Goal: Transaction & Acquisition: Purchase product/service

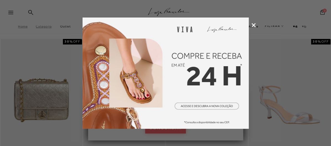
click at [253, 25] on icon at bounding box center [254, 25] width 4 height 4
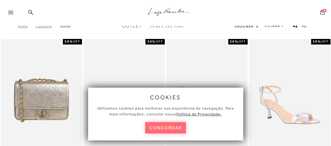
click at [162, 126] on button "concordar" at bounding box center [165, 127] width 41 height 11
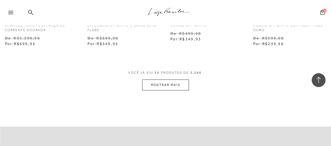
scroll to position [998, 0]
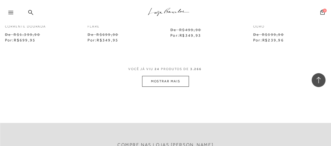
click at [166, 79] on button "MOSTRAR MAIS" at bounding box center [165, 81] width 47 height 11
click at [11, 11] on icon at bounding box center [10, 12] width 5 height 3
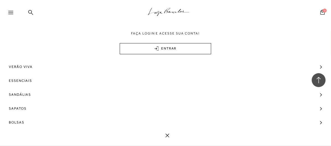
click at [9, 12] on icon at bounding box center [10, 12] width 5 height 3
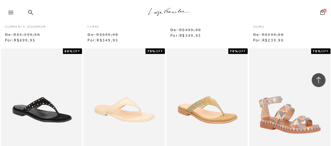
click at [12, 15] on div at bounding box center [13, 14] width 10 height 8
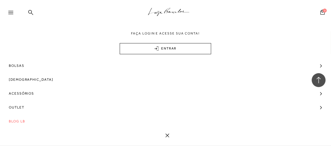
scroll to position [1053, 0]
click at [14, 104] on span "Outlet" at bounding box center [17, 107] width 16 height 14
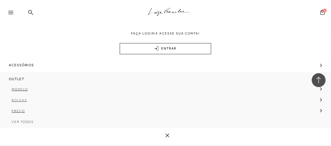
scroll to position [72, 0]
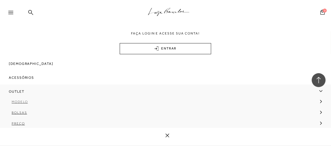
click at [18, 100] on span "Modelo" at bounding box center [20, 101] width 16 height 4
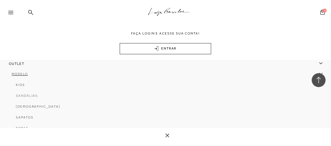
click at [24, 94] on span "Sandálias" at bounding box center [27, 95] width 22 height 4
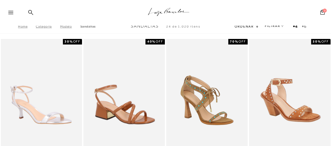
click at [271, 25] on div "Pesquisar Minha Conta Meus Pedidos Lista de desejos Sair 0" at bounding box center [296, 12] width 61 height 25
click at [271, 27] on link "FILTRAR" at bounding box center [274, 26] width 19 height 4
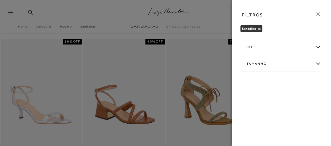
click at [317, 46] on div "cor" at bounding box center [281, 47] width 79 height 15
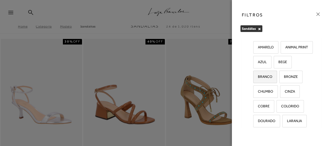
scroll to position [55, 0]
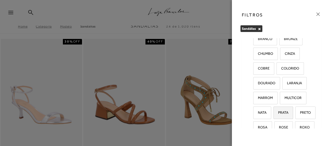
click at [274, 111] on span "PRATA" at bounding box center [281, 112] width 14 height 4
click at [273, 111] on input "PRATA" at bounding box center [276, 113] width 6 height 6
checkbox input "true"
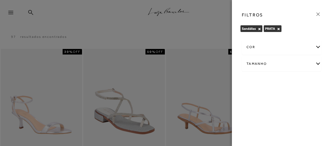
click at [317, 14] on icon at bounding box center [318, 14] width 6 height 6
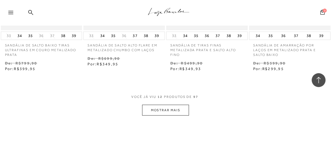
scroll to position [527, 0]
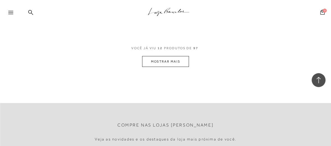
click at [165, 64] on button "MOSTRAR MAIS" at bounding box center [165, 61] width 47 height 11
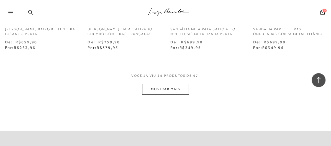
scroll to position [998, 0]
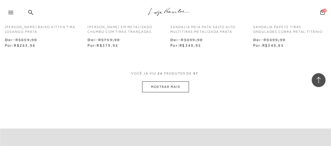
click at [167, 88] on button "MOSTRAR MAIS" at bounding box center [165, 86] width 47 height 11
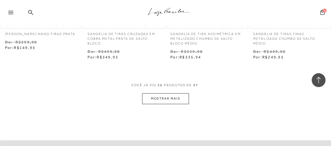
scroll to position [1497, 0]
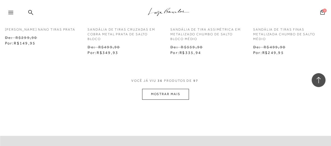
click at [156, 91] on button "MOSTRAR MAIS" at bounding box center [165, 93] width 47 height 11
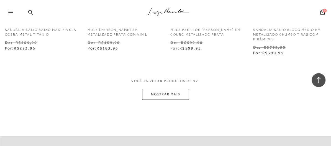
scroll to position [2023, 0]
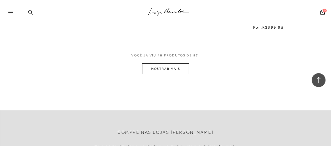
click at [156, 70] on button "MOSTRAR MAIS" at bounding box center [165, 68] width 47 height 11
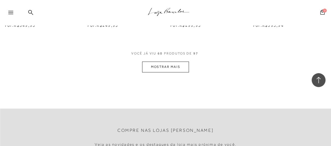
scroll to position [2522, 0]
click at [163, 67] on button "MOSTRAR MAIS" at bounding box center [165, 66] width 47 height 11
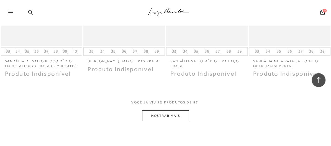
scroll to position [2993, 0]
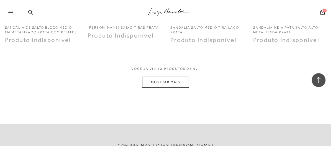
click at [167, 83] on button "MOSTRAR MAIS" at bounding box center [165, 81] width 47 height 11
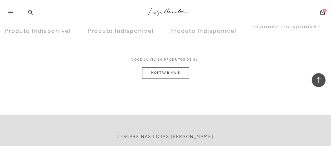
scroll to position [3492, 0]
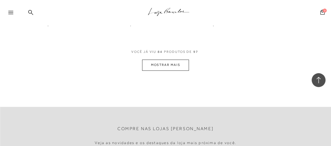
click at [176, 64] on button "MOSTRAR MAIS" at bounding box center [165, 64] width 47 height 11
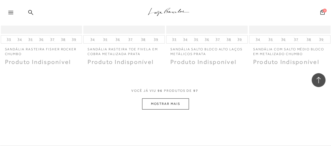
scroll to position [3963, 0]
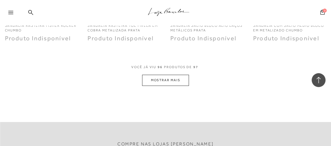
click at [169, 81] on button "MOSTRAR MAIS" at bounding box center [165, 80] width 47 height 11
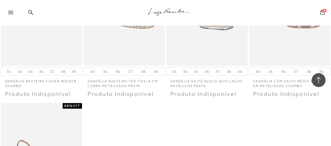
scroll to position [3769, 0]
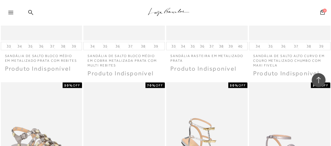
scroll to position [290, 0]
